Goal: Transaction & Acquisition: Purchase product/service

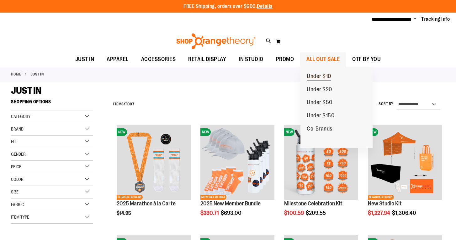
click at [320, 76] on span "Under $10" at bounding box center [319, 77] width 24 height 8
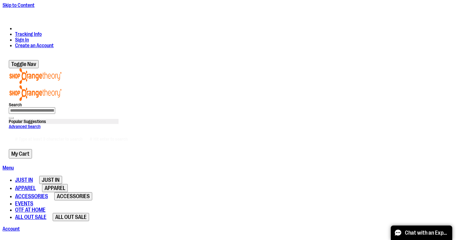
click at [46, 206] on span "OTF AT HOME" at bounding box center [30, 209] width 30 height 6
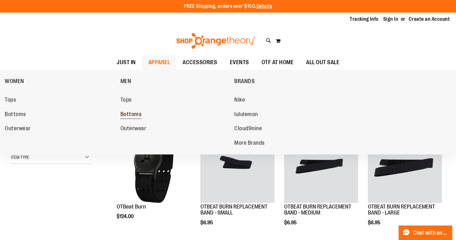
click at [134, 115] on span "Bottoms" at bounding box center [131, 115] width 21 height 8
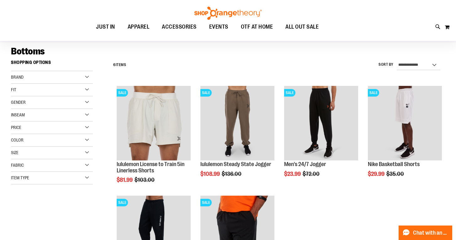
scroll to position [42, 0]
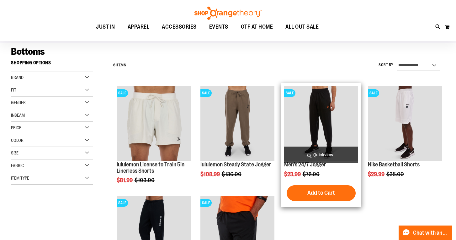
click at [308, 113] on img "product" at bounding box center [321, 123] width 74 height 74
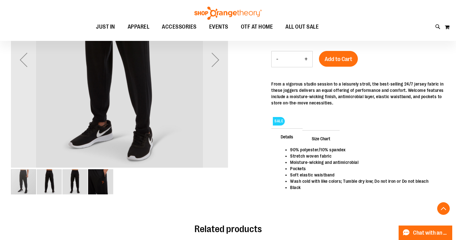
scroll to position [147, 0]
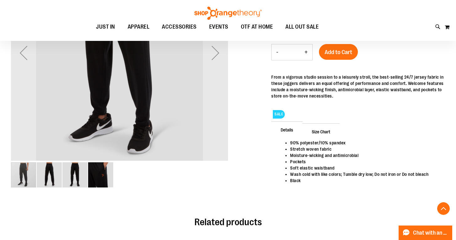
click at [80, 176] on img "image 3 of 4" at bounding box center [74, 174] width 25 height 25
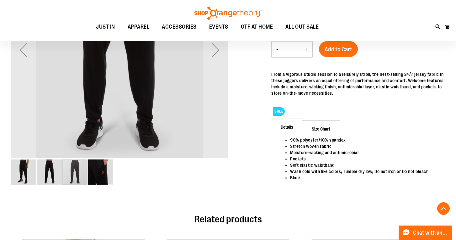
scroll to position [174, 0]
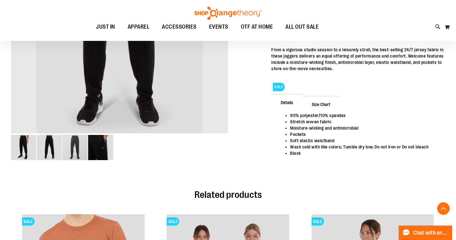
click at [29, 146] on img "image 1 of 4" at bounding box center [23, 147] width 25 height 25
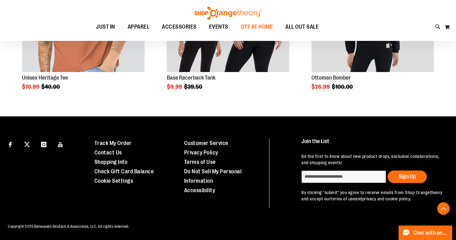
scroll to position [439, 0]
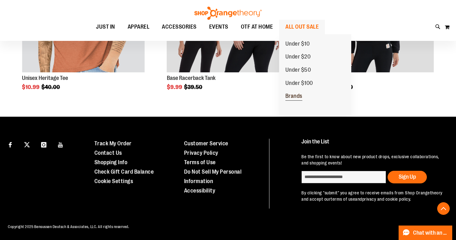
click at [293, 95] on span "Brands" at bounding box center [294, 97] width 17 height 8
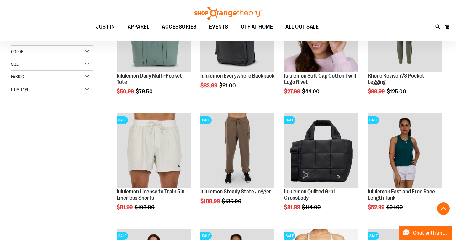
scroll to position [134, 0]
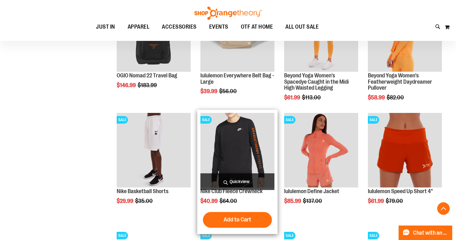
scroll to position [507, 0]
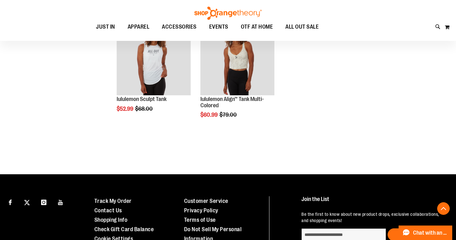
scroll to position [858, 0]
